Goal: Browse casually

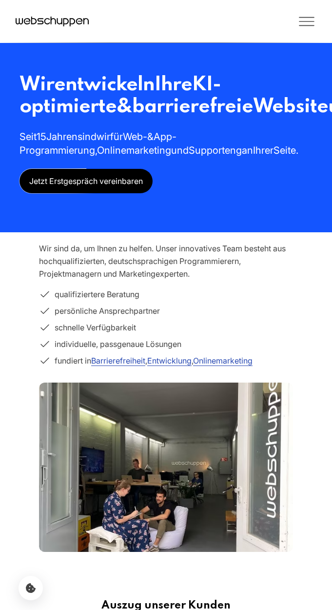
drag, startPoint x: 39, startPoint y: 23, endPoint x: 217, endPoint y: 349, distance: 371.6
click at [0, 0] on div "Leistungen Referenzen Branchen Webinare Karriere Über uns Kontakt" at bounding box center [166, 21] width 332 height 43
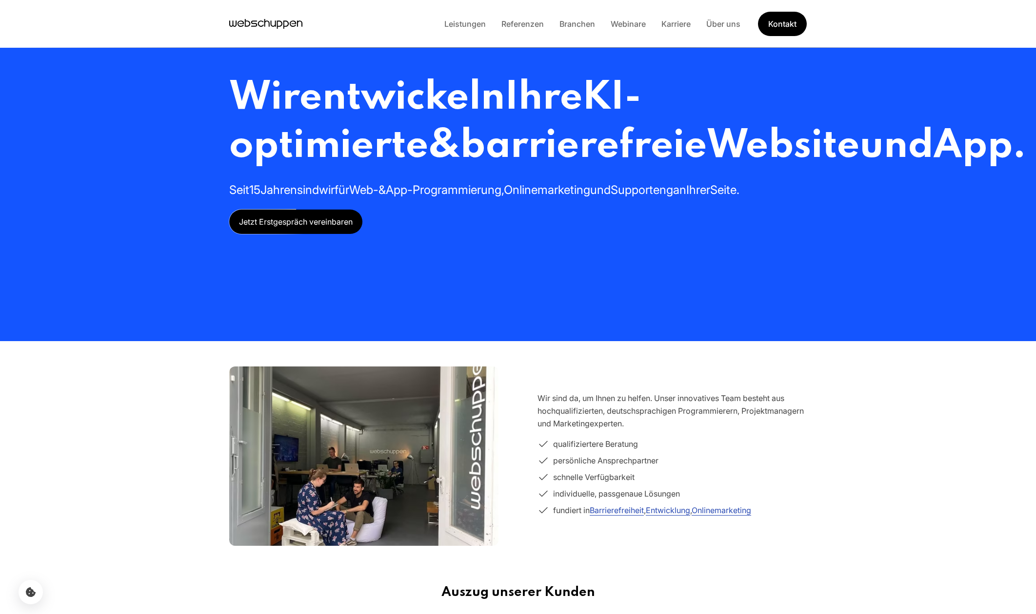
click at [964, 8] on div "Leistungen Referenzen Branchen Webinare Karriere Über uns Kontakt" at bounding box center [518, 24] width 1036 height 48
click at [355, 115] on span "entwickeln" at bounding box center [401, 99] width 205 height 40
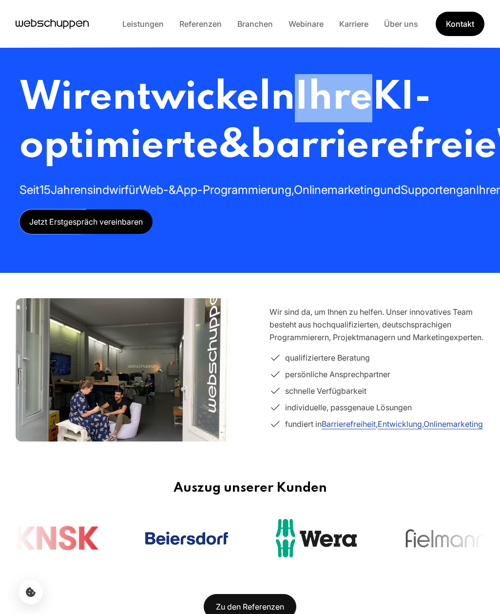
click at [329, 111] on span "Ihre" at bounding box center [334, 99] width 78 height 40
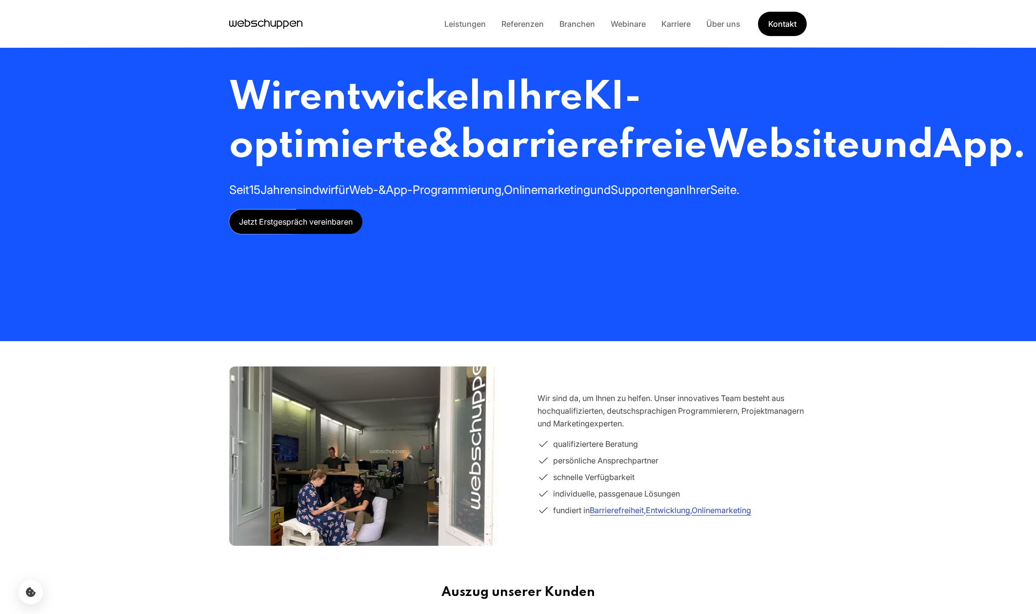
drag, startPoint x: 365, startPoint y: 172, endPoint x: 659, endPoint y: 278, distance: 312.7
click at [500, 234] on div "Wir entwickeln Ihre KI-optimierte & barrierefreie Website und App. Seit 15 Jahr…" at bounding box center [627, 154] width 797 height 160
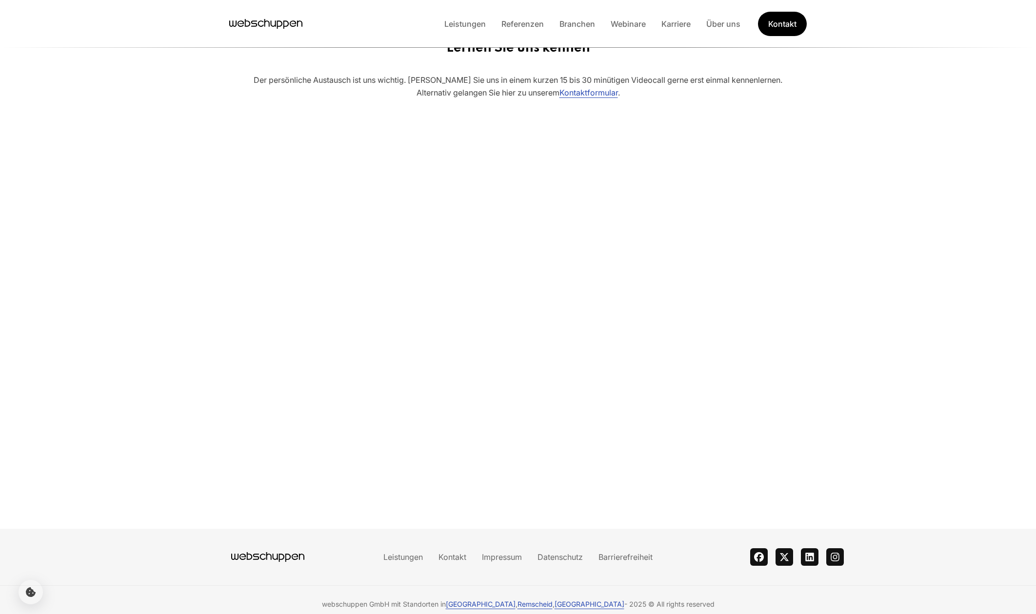
scroll to position [154, 0]
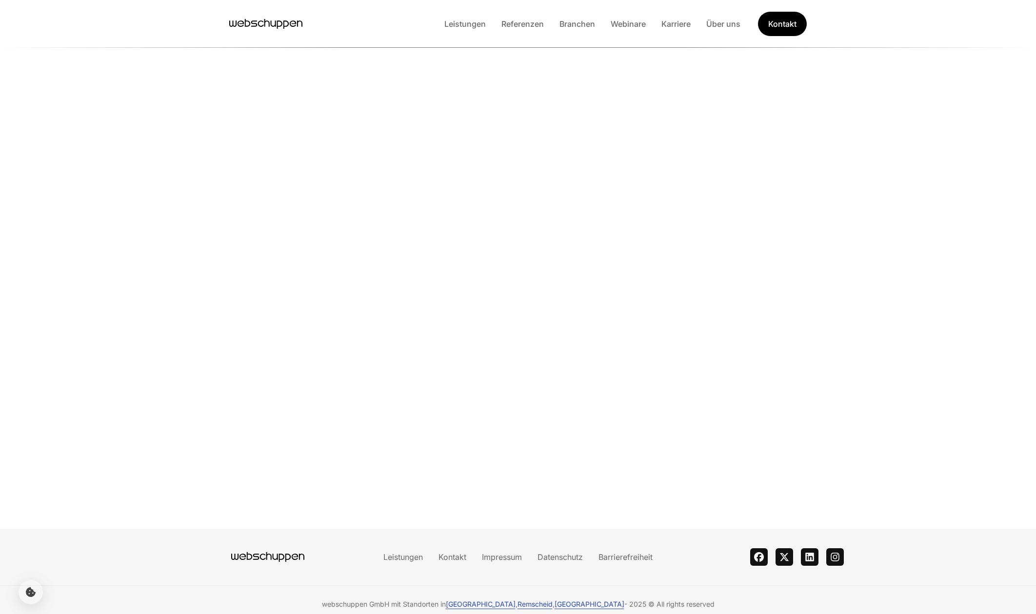
drag, startPoint x: 201, startPoint y: 554, endPoint x: 533, endPoint y: 553, distance: 332.1
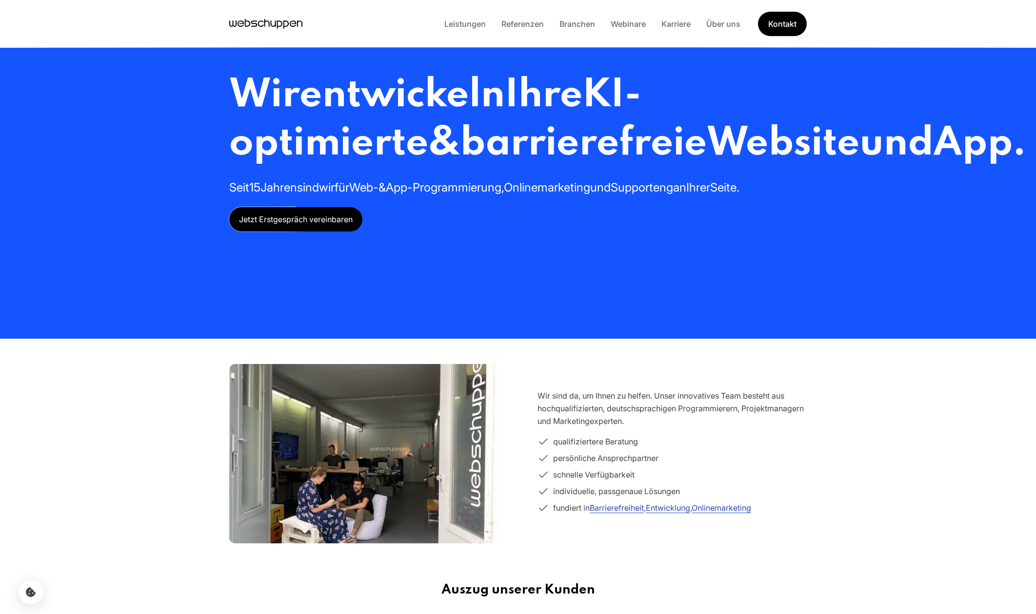
scroll to position [0, 0]
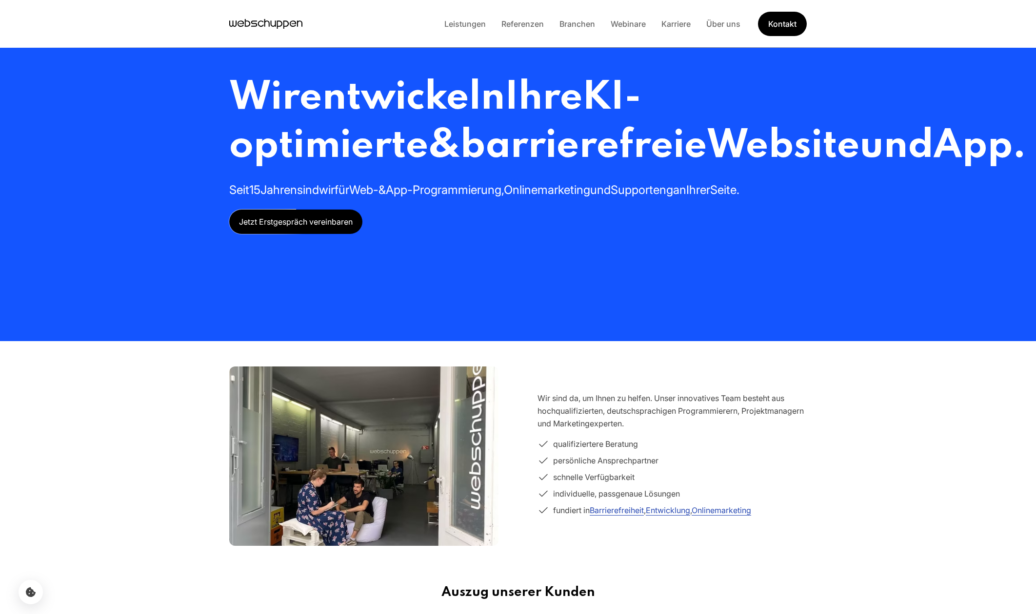
drag, startPoint x: 220, startPoint y: 91, endPoint x: 676, endPoint y: 253, distance: 483.9
click at [500, 237] on div "Wir entwickeln Ihre KI-optimierte & barrierefreie Website und App. Seit 15 Jahr…" at bounding box center [518, 170] width 624 height 341
click at [500, 234] on div "Wir entwickeln Ihre KI-optimierte & barrierefreie Website und App. Seit 15 Jahr…" at bounding box center [627, 154] width 797 height 160
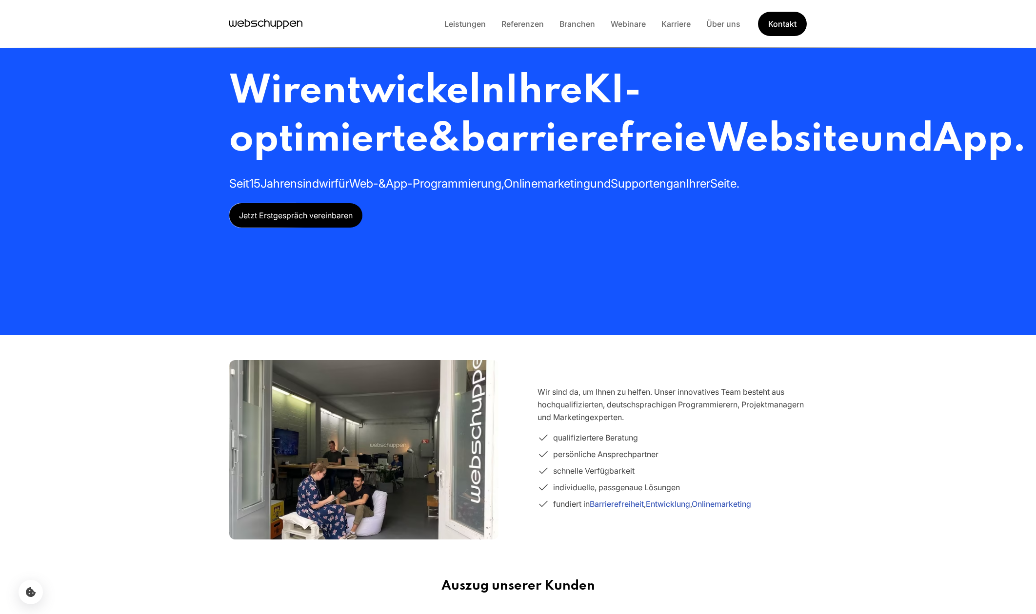
scroll to position [6, 0]
click at [353, 134] on span "KI-optimierte" at bounding box center [435, 117] width 412 height 88
